Goal: Use online tool/utility: Utilize a website feature to perform a specific function

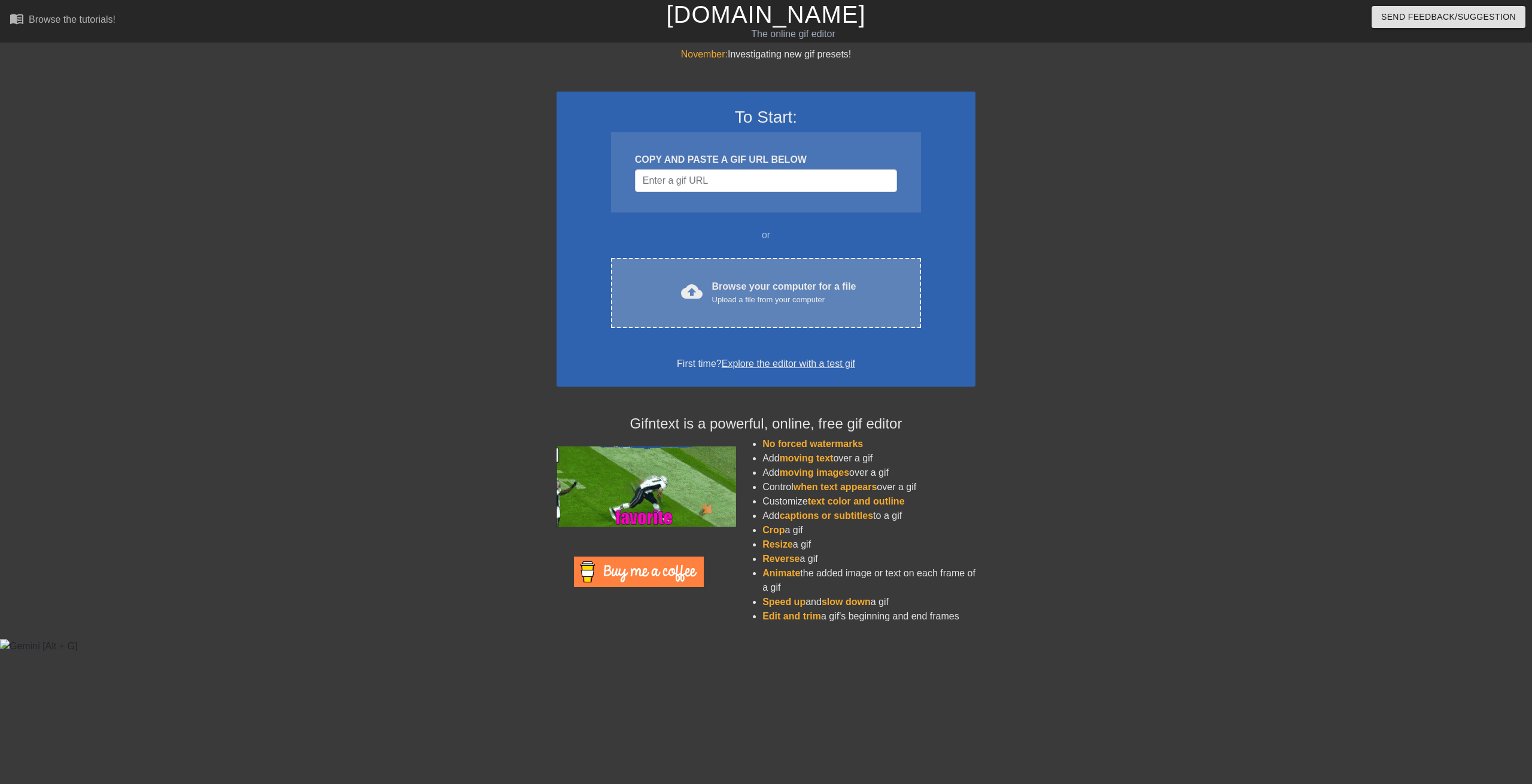
click at [771, 294] on div "Upload a file from your computer" at bounding box center [785, 300] width 144 height 12
click at [772, 296] on div "Upload a file from your computer" at bounding box center [785, 300] width 144 height 12
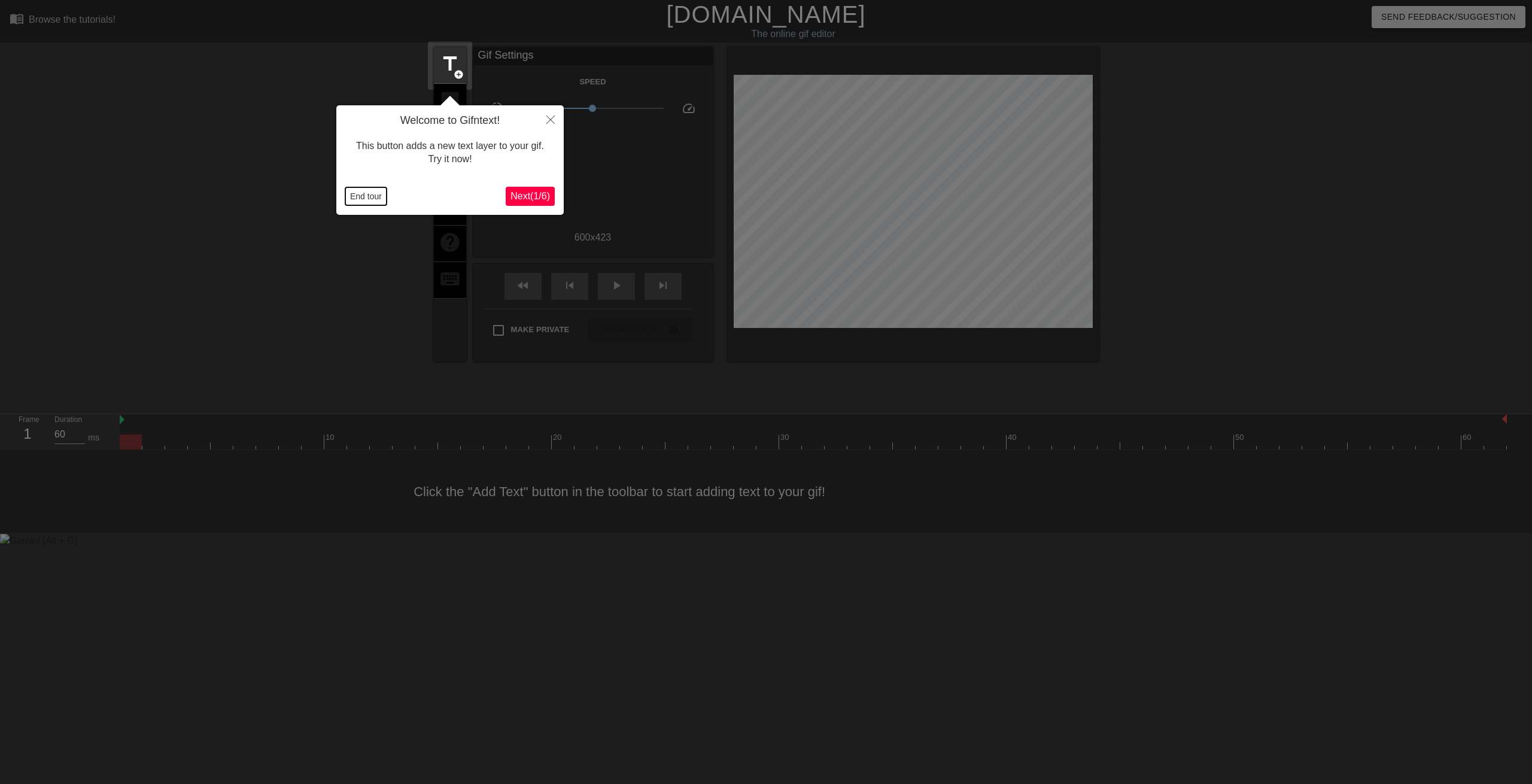
click at [367, 200] on button "End tour" at bounding box center [365, 196] width 41 height 18
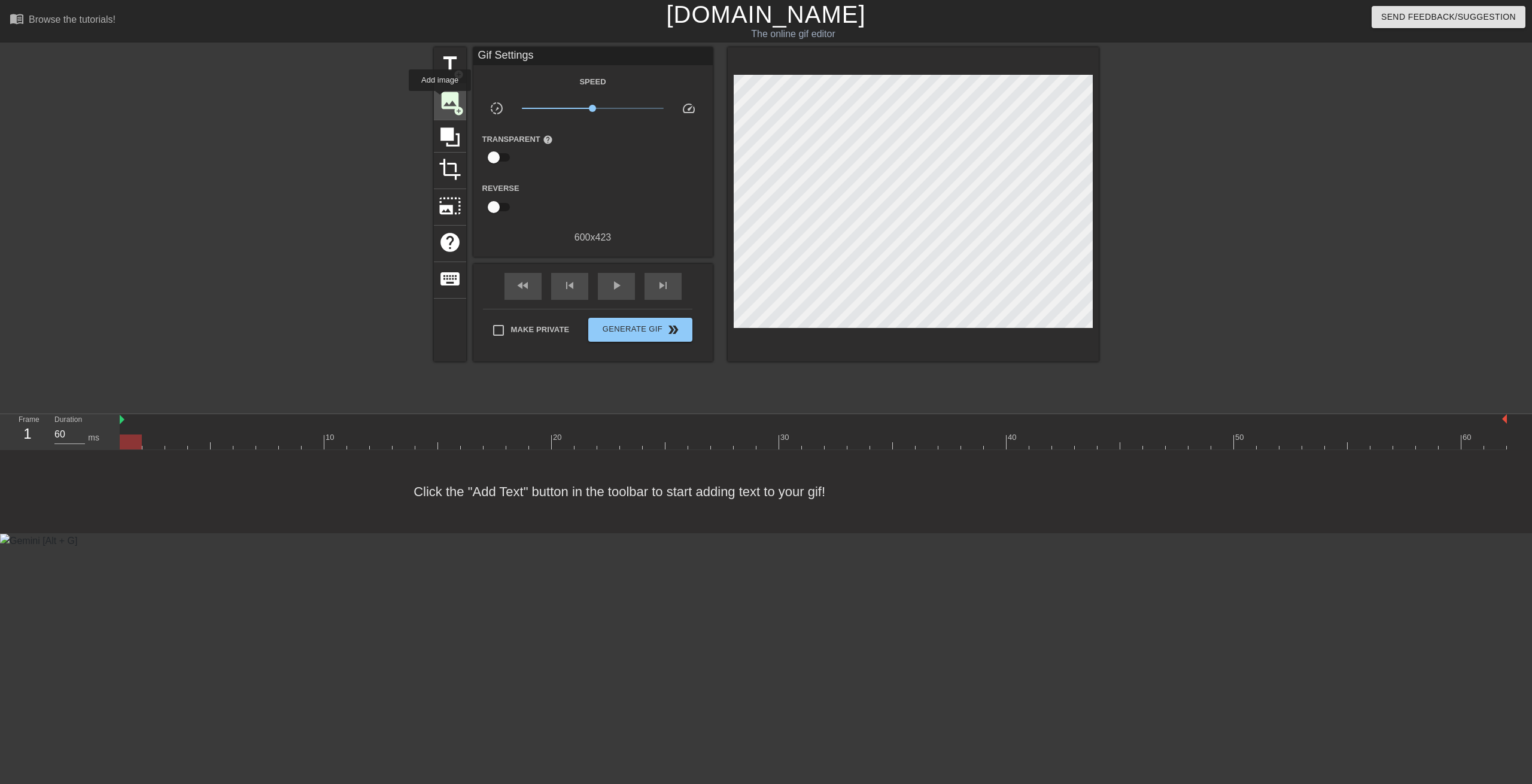
click at [443, 103] on span "image" at bounding box center [450, 101] width 23 height 23
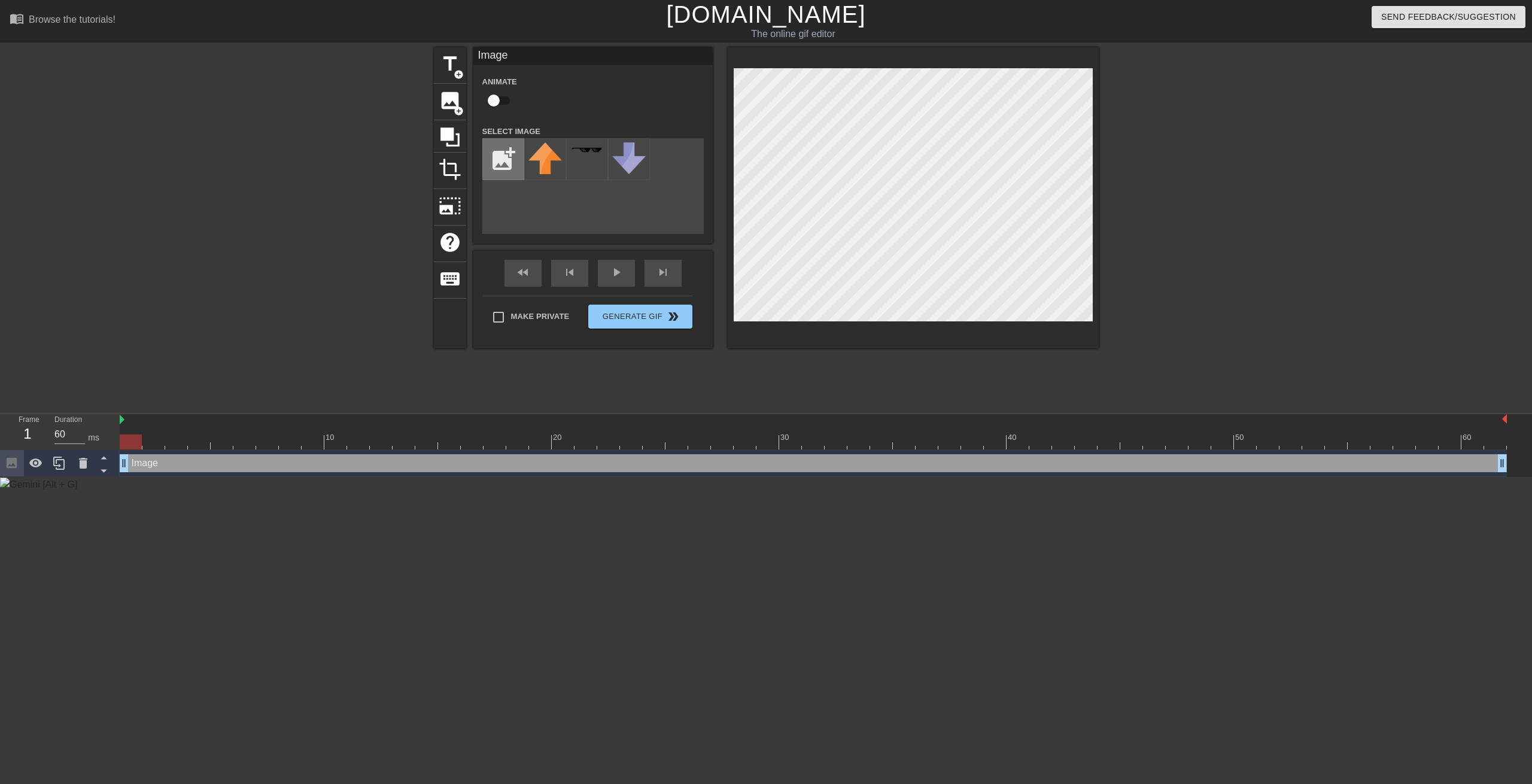
click at [510, 155] on input "file" at bounding box center [503, 159] width 41 height 41
type input "C:\fakepath\screenshot_[DATE][PHONE_NUMBER]:55:58.png"
click at [554, 168] on div at bounding box center [545, 159] width 42 height 42
click at [452, 136] on icon at bounding box center [450, 137] width 19 height 19
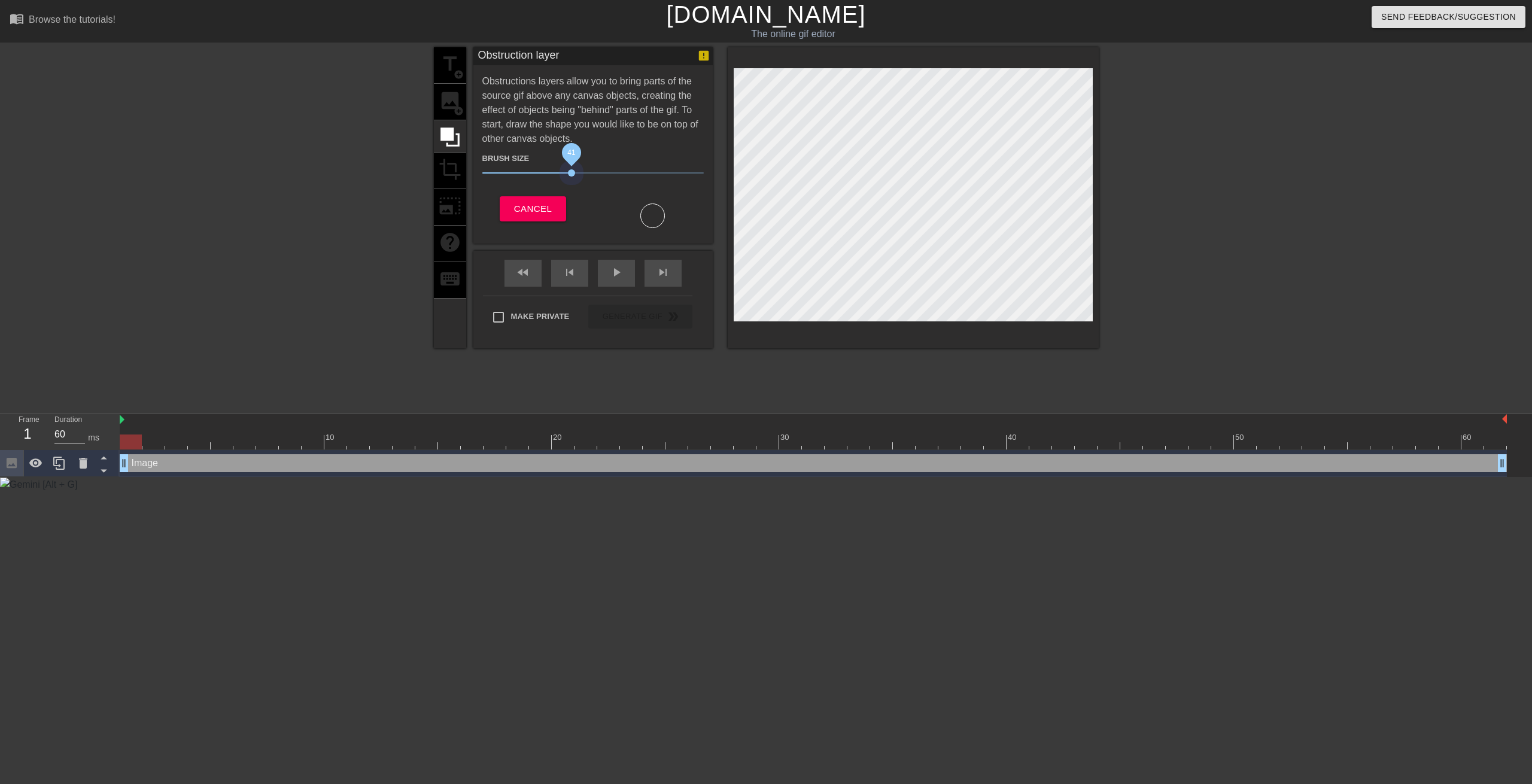
drag, startPoint x: 547, startPoint y: 172, endPoint x: 571, endPoint y: 180, distance: 25.3
click at [571, 180] on div "Brush Size 41" at bounding box center [593, 167] width 239 height 34
click at [652, 219] on div at bounding box center [652, 215] width 25 height 25
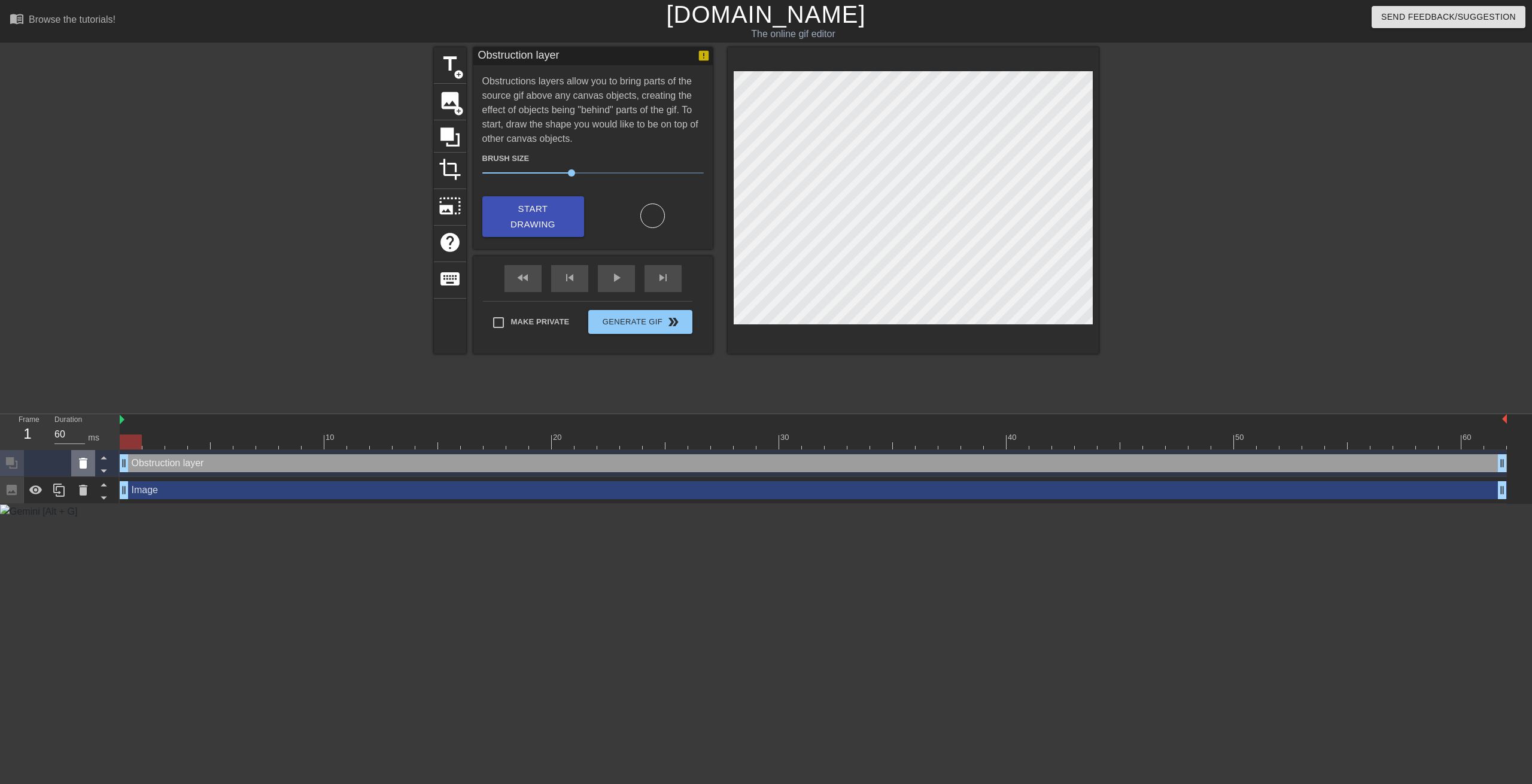
click at [89, 462] on icon at bounding box center [83, 463] width 15 height 15
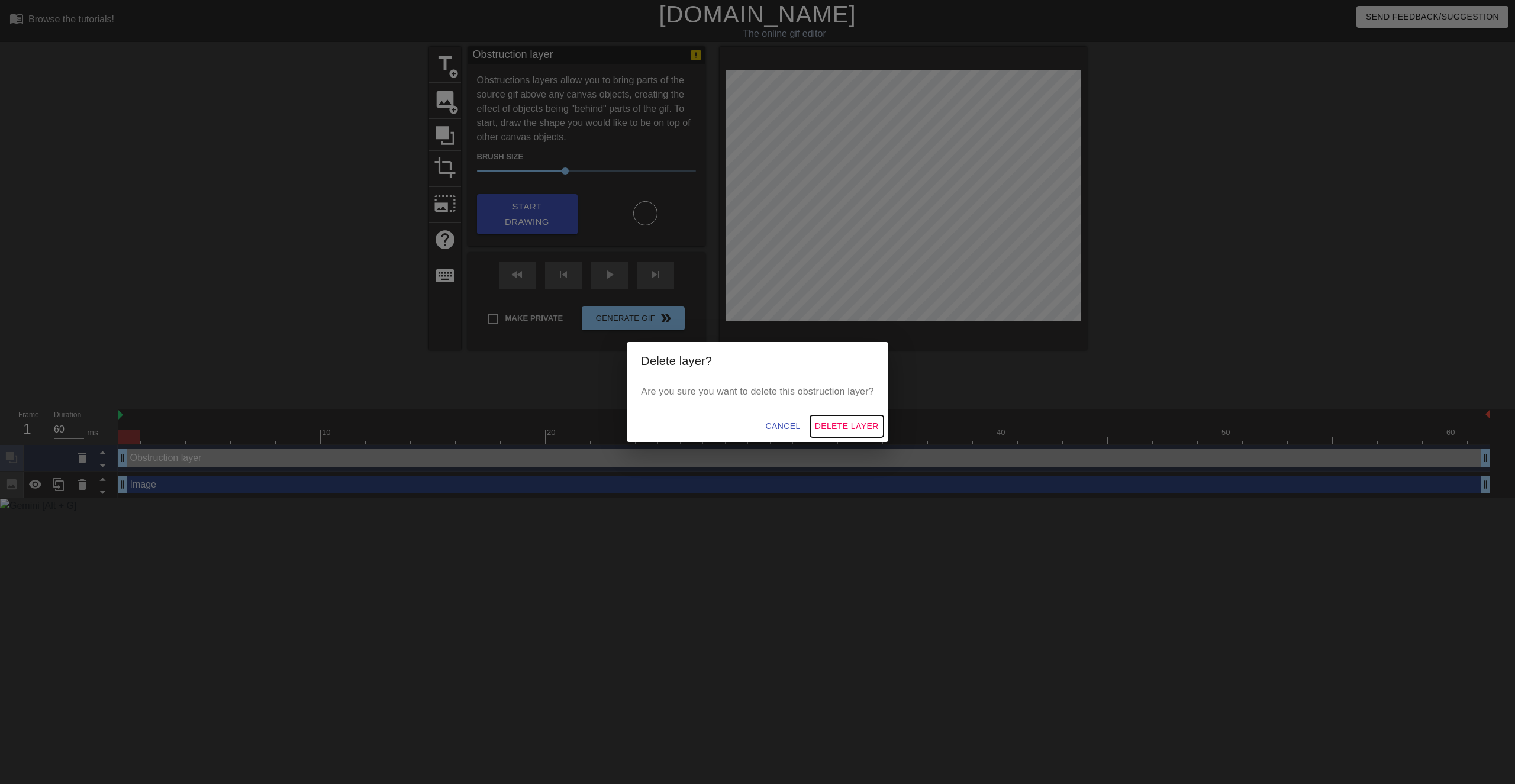
click at [871, 425] on span "Delete Layer" at bounding box center [847, 426] width 64 height 15
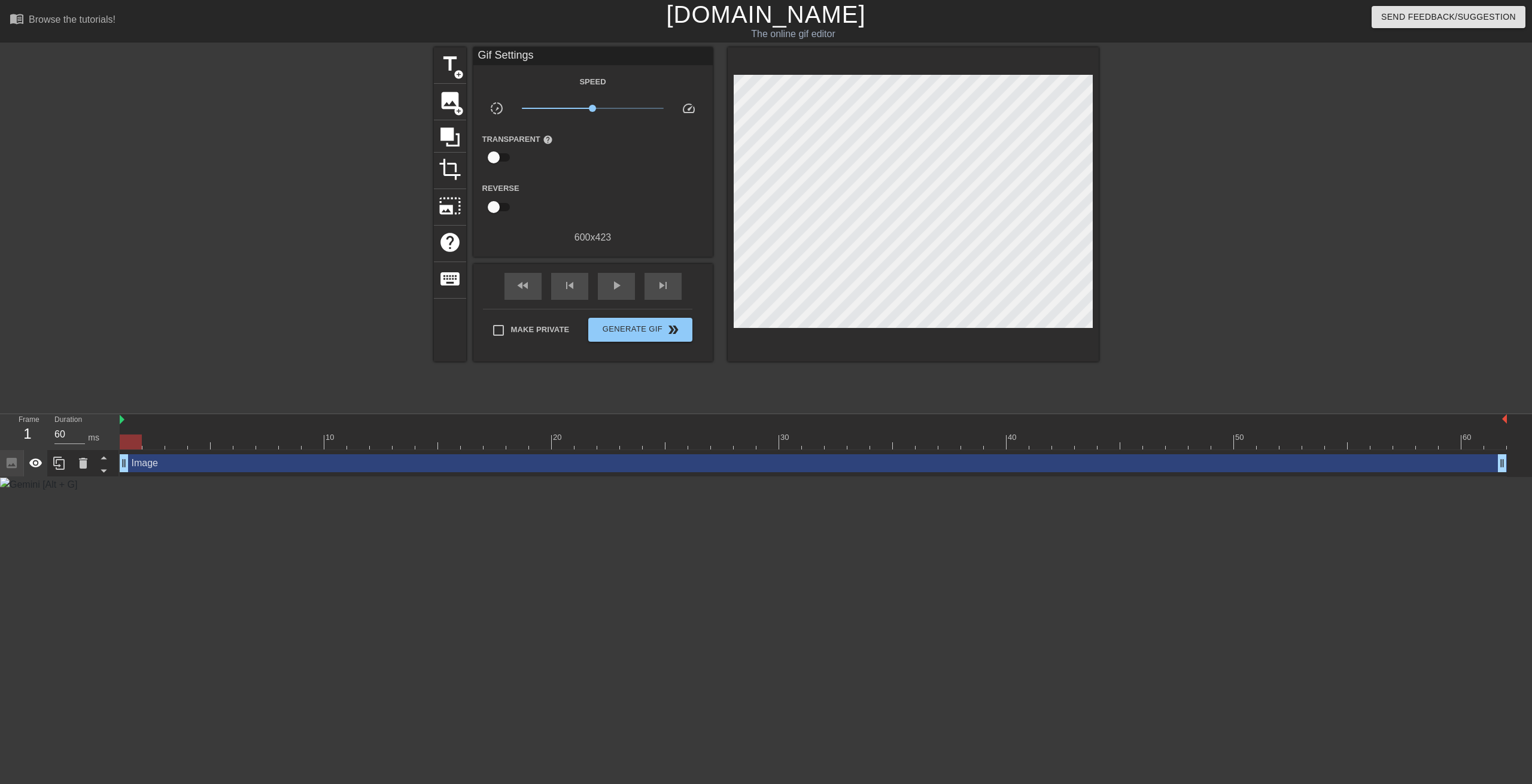
click at [42, 462] on div at bounding box center [36, 464] width 24 height 27
click at [448, 66] on span "title" at bounding box center [450, 64] width 23 height 23
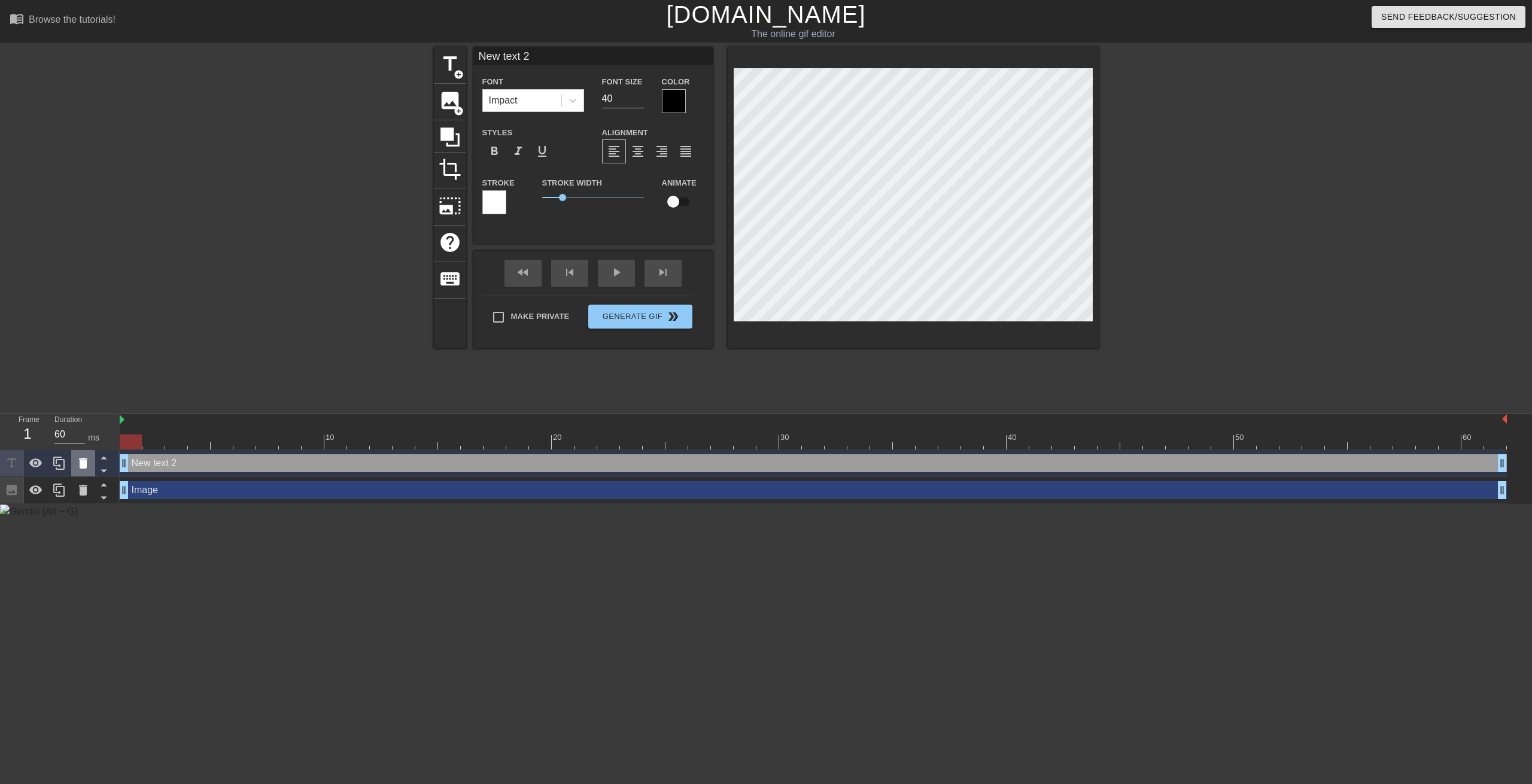
click at [87, 464] on icon at bounding box center [83, 463] width 15 height 15
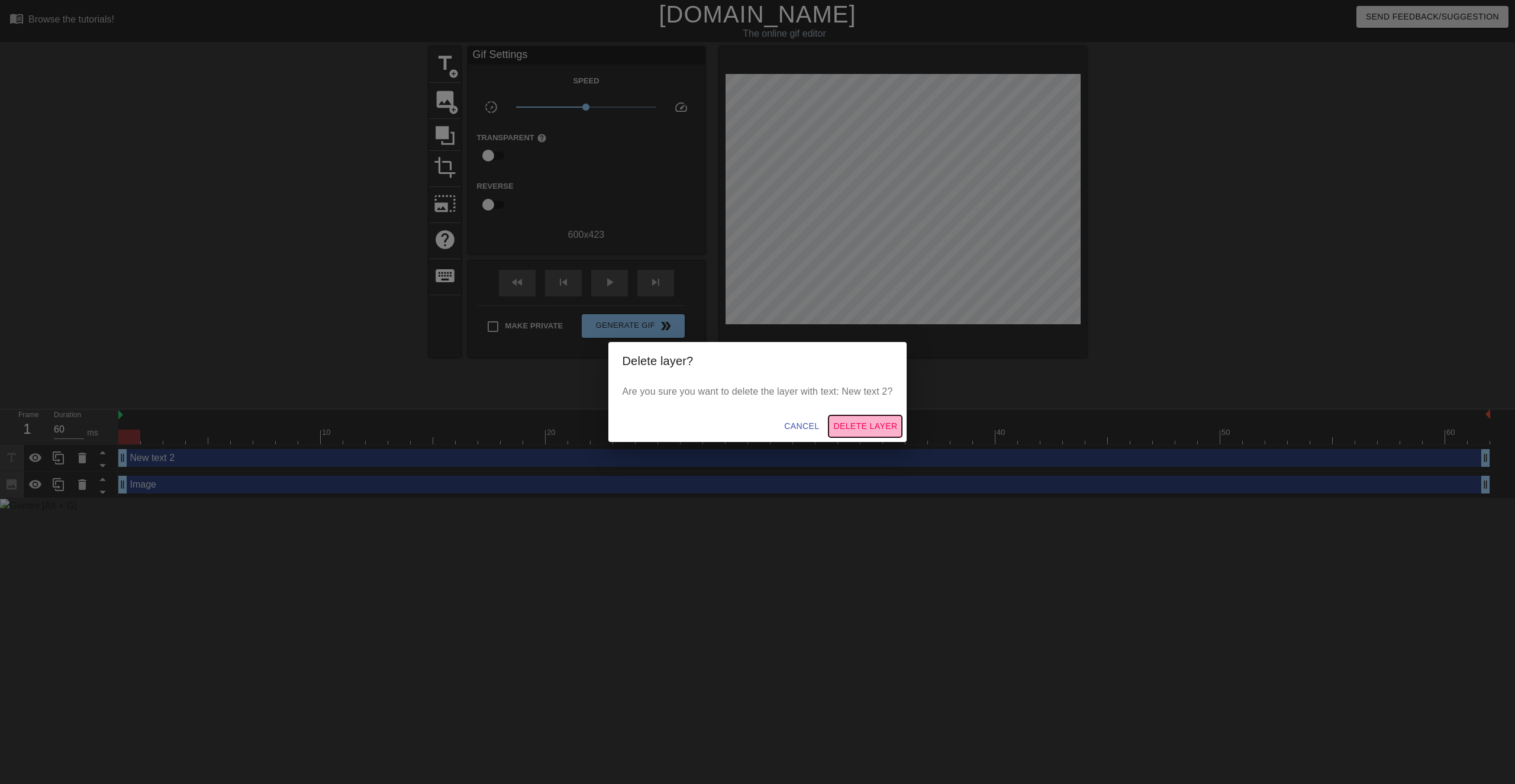
click at [867, 430] on span "Delete Layer" at bounding box center [866, 426] width 64 height 15
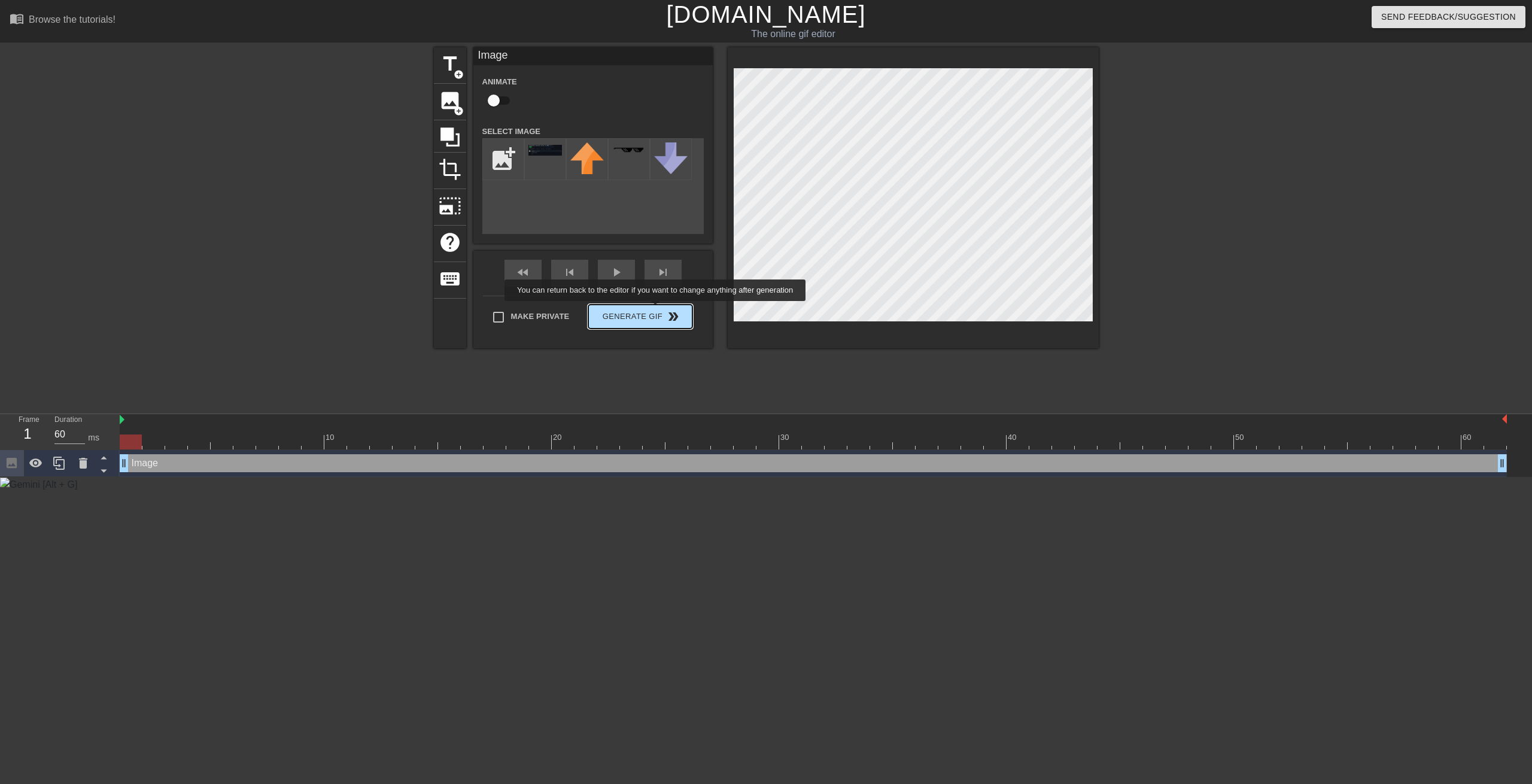
click at [655, 310] on div "Make Private Generate Gif double_arrow" at bounding box center [588, 319] width 210 height 47
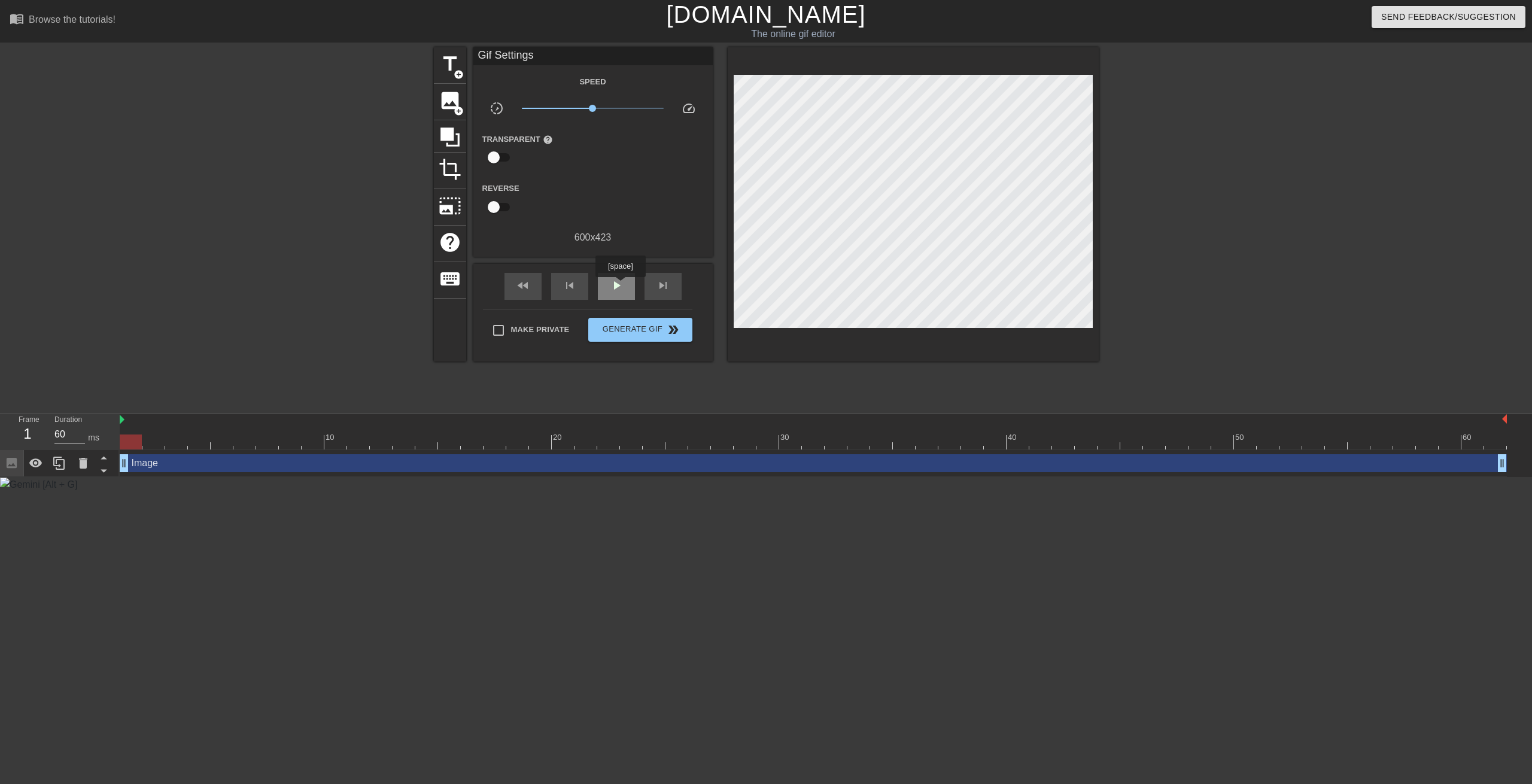
click at [621, 286] on span "play_arrow" at bounding box center [616, 285] width 15 height 15
click at [569, 327] on span "Make Private" at bounding box center [540, 329] width 59 height 12
click at [511, 327] on input "Make Private" at bounding box center [498, 331] width 25 height 25
checkbox input "true"
click at [621, 334] on span "Generate Gif double_arrow" at bounding box center [640, 329] width 94 height 15
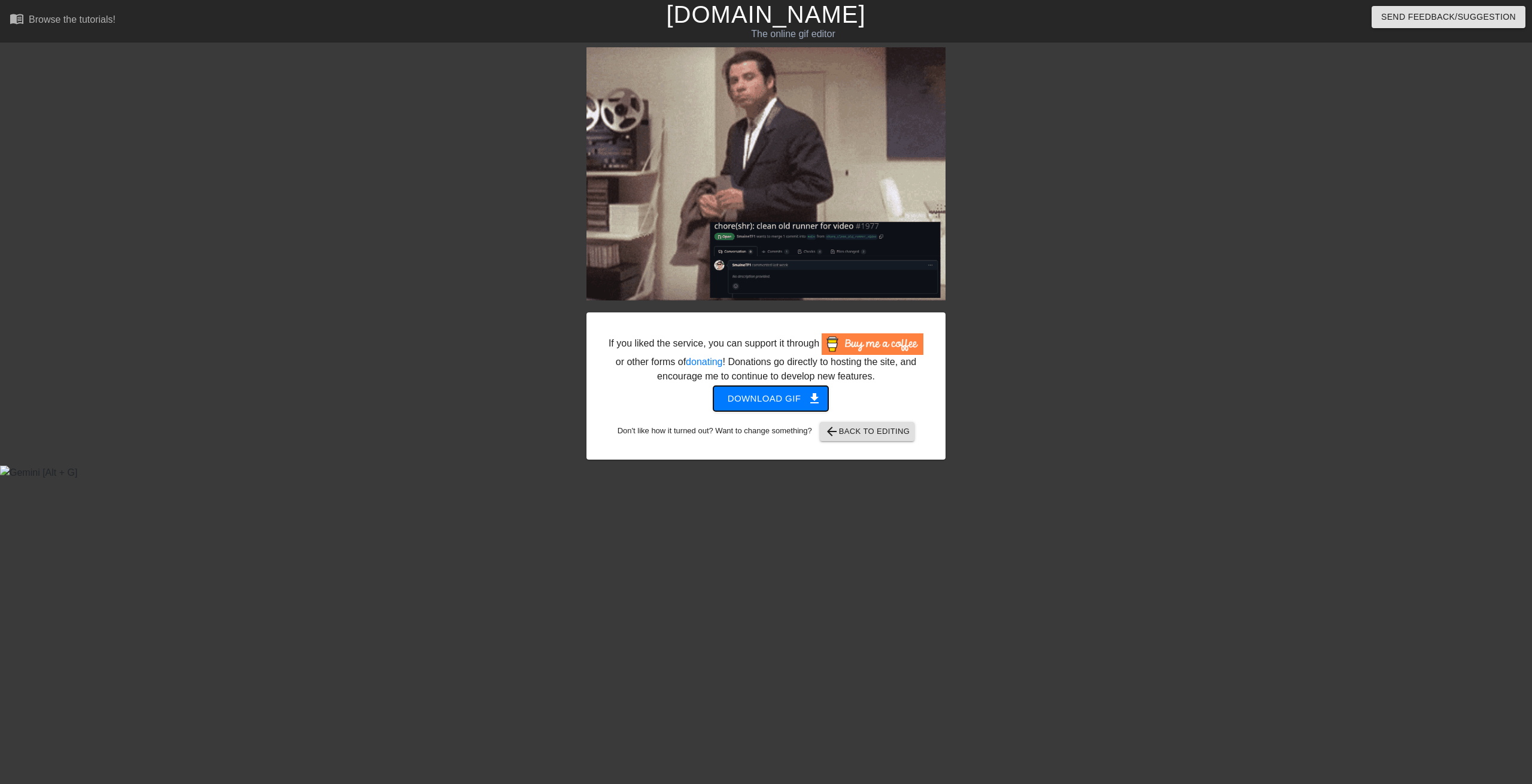
click at [775, 405] on span "Download gif get_app" at bounding box center [771, 398] width 87 height 16
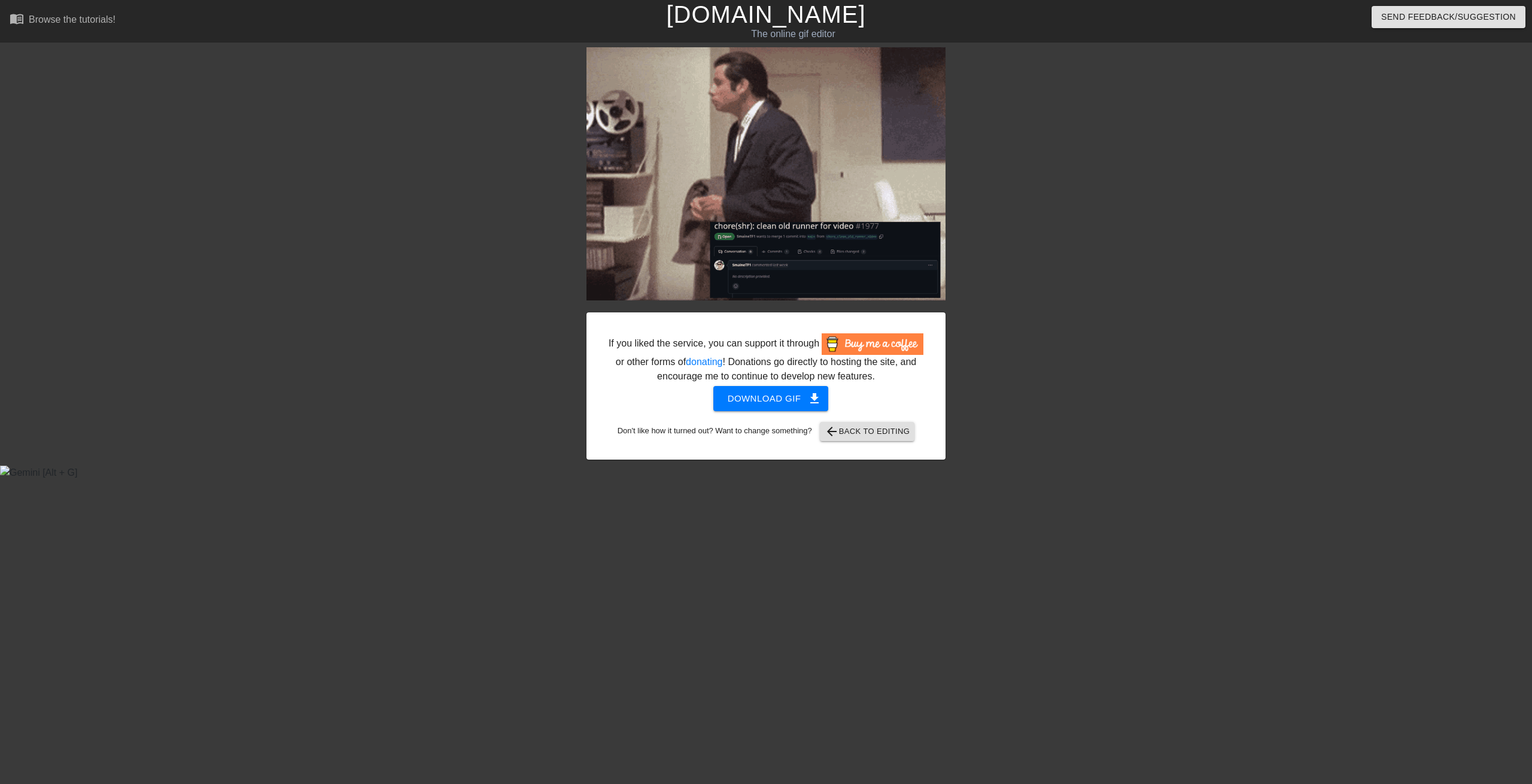
click at [1168, 258] on div "If you liked the service, you can support it through or other forms of donating…" at bounding box center [766, 253] width 1532 height 412
